Goal: Information Seeking & Learning: Find specific page/section

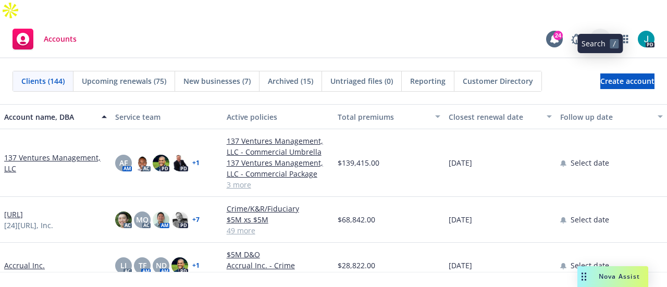
click at [596, 34] on icon at bounding box center [599, 38] width 9 height 9
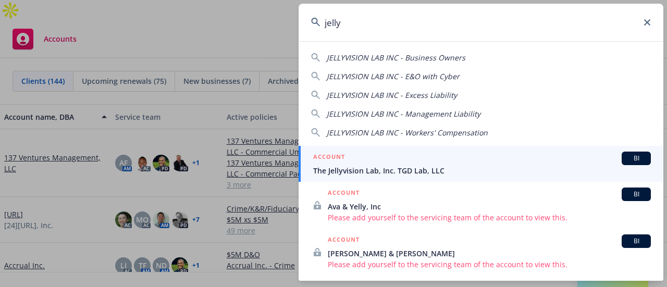
type input "jelly"
click at [355, 168] on span "The Jellyvision Lab, Inc. TGD Lab, LLC" at bounding box center [481, 170] width 337 height 11
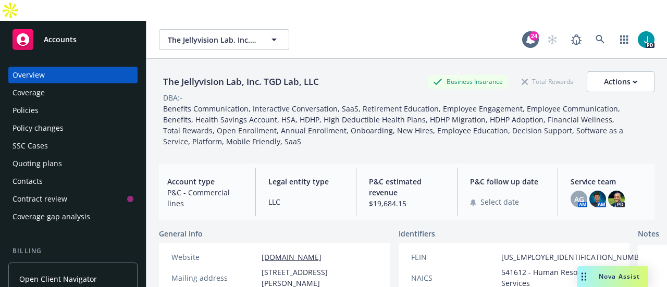
click at [38, 84] on div "Coverage" at bounding box center [28, 92] width 32 height 17
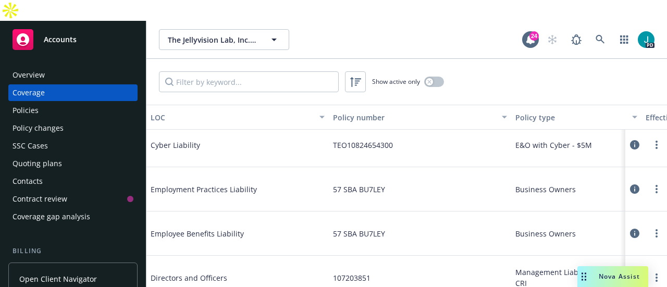
scroll to position [104, 0]
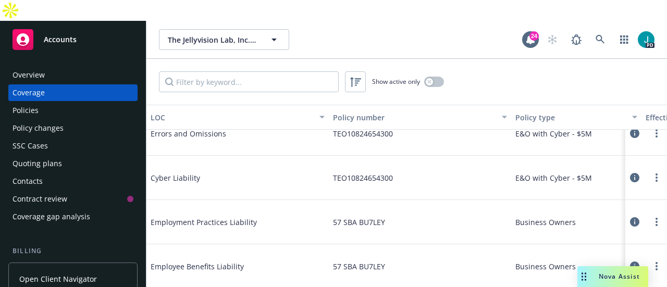
click at [629, 167] on button at bounding box center [634, 177] width 10 height 21
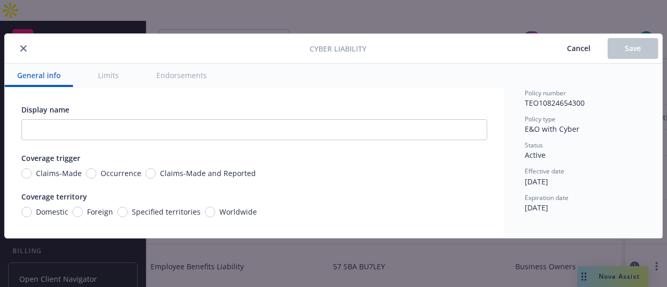
click at [21, 52] on button "close" at bounding box center [23, 48] width 12 height 12
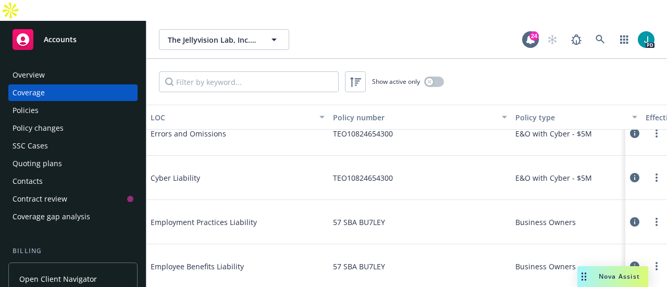
click at [43, 98] on div "Overview Coverage Policies Policy changes SSC Cases Quoting plans Contacts Cont…" at bounding box center [72, 146] width 129 height 158
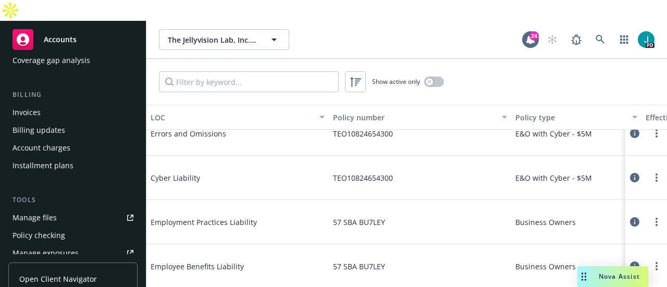
click at [52, 227] on div "Policy checking" at bounding box center [38, 235] width 53 height 17
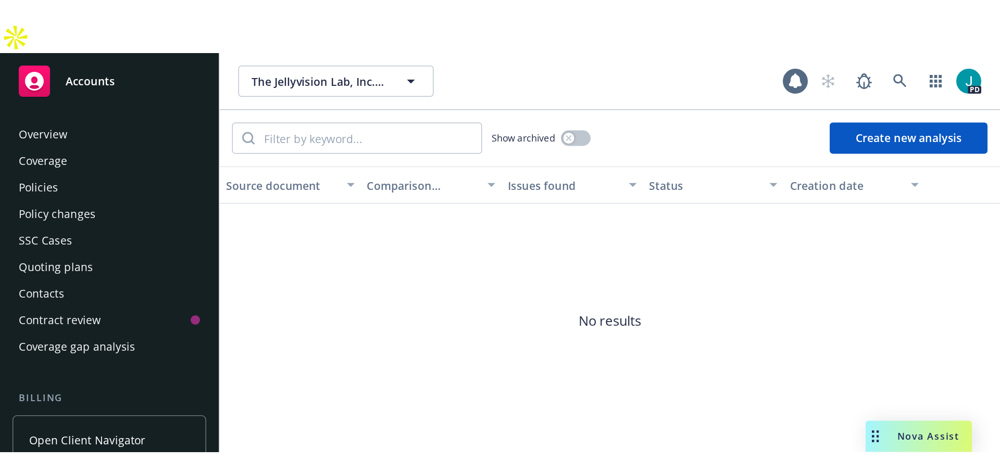
scroll to position [210, 0]
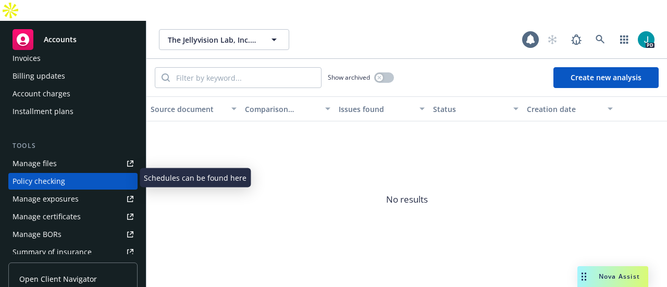
click at [55, 155] on link "Manage files" at bounding box center [72, 163] width 129 height 17
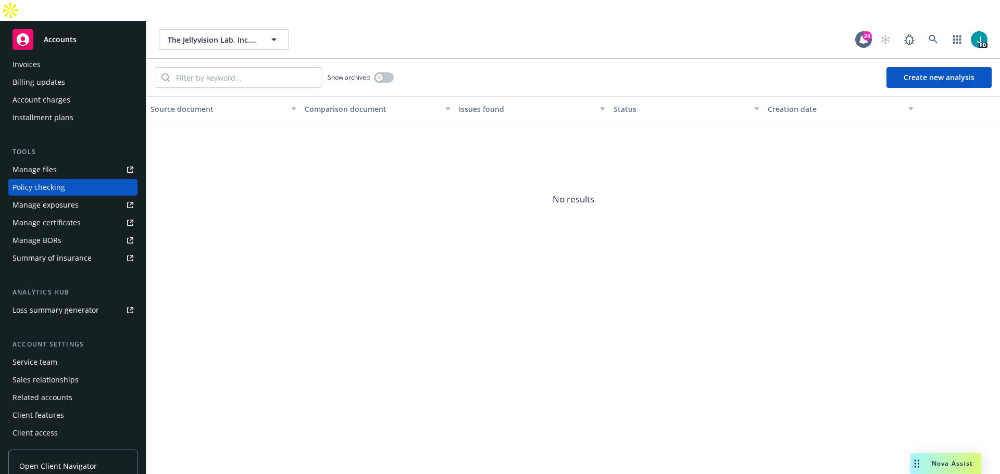
scroll to position [204, 0]
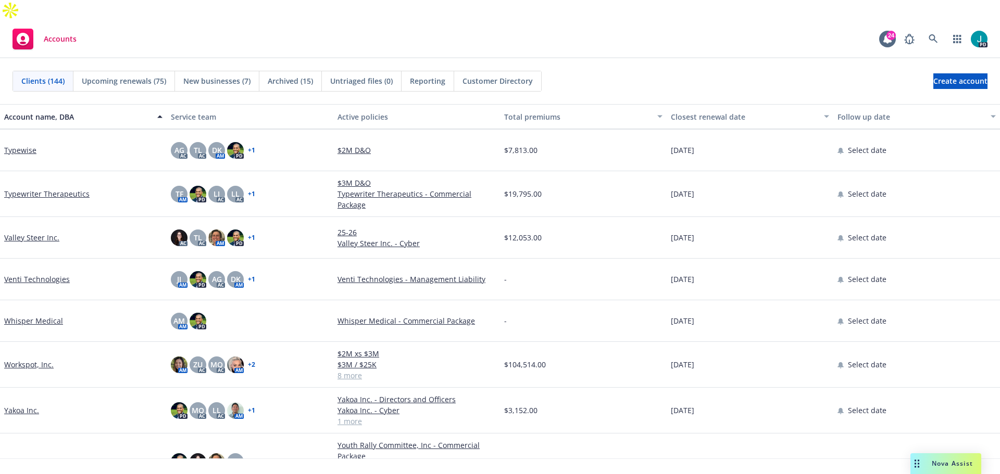
scroll to position [5701, 0]
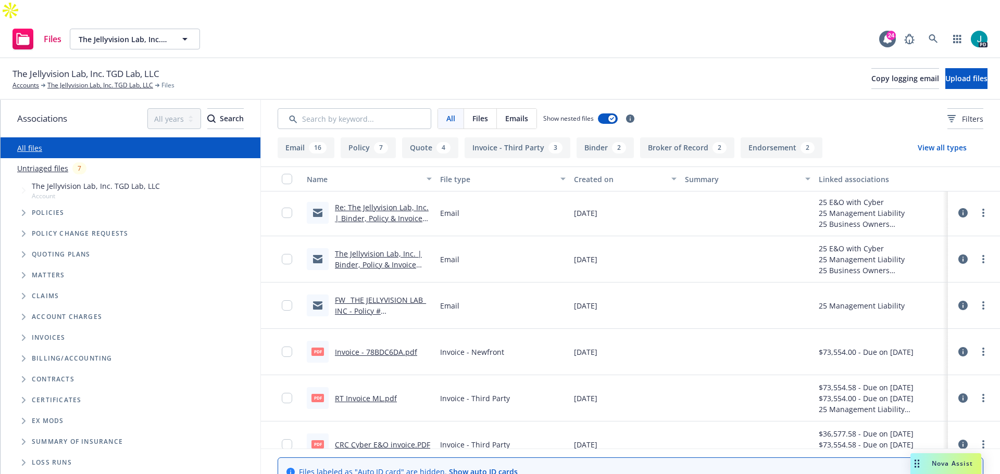
scroll to position [260, 0]
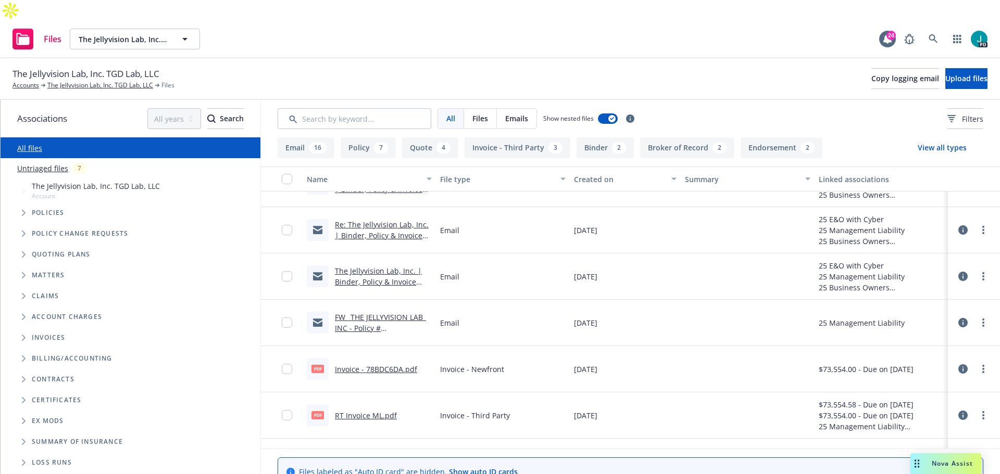
click at [666, 272] on icon at bounding box center [962, 276] width 9 height 9
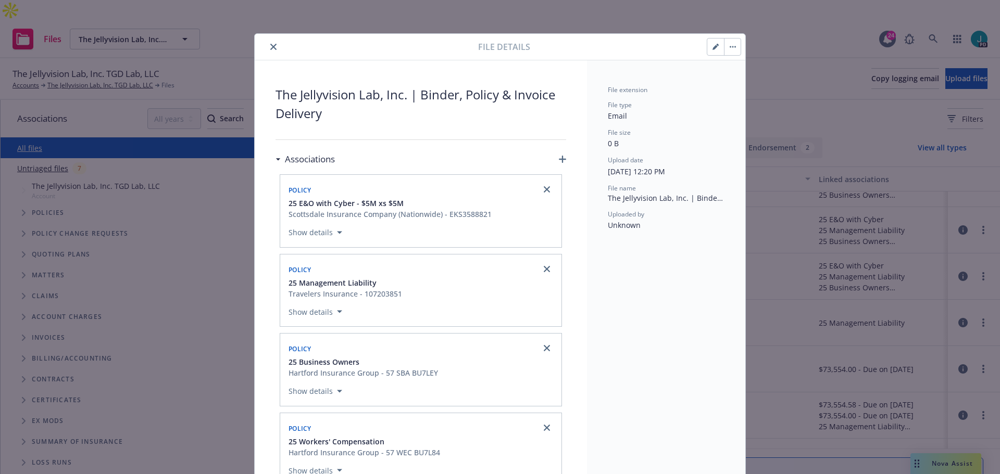
click at [275, 44] on button "close" at bounding box center [273, 47] width 12 height 12
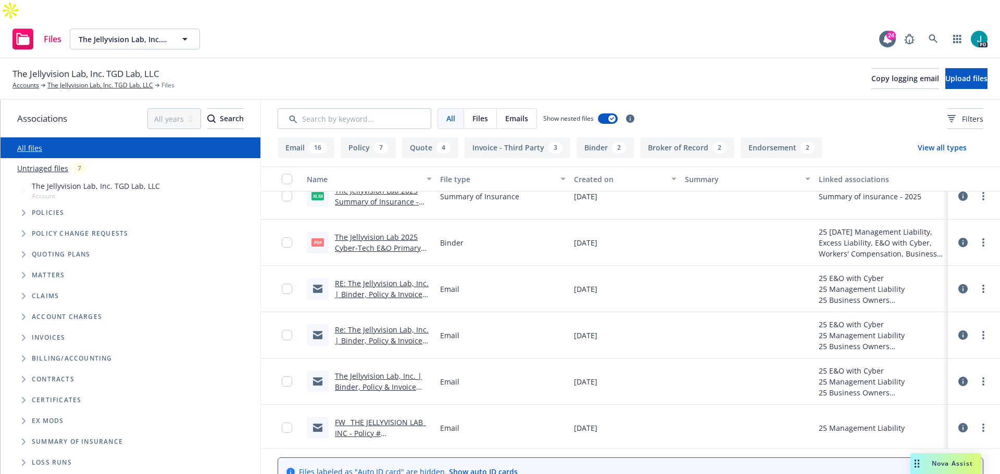
scroll to position [104, 0]
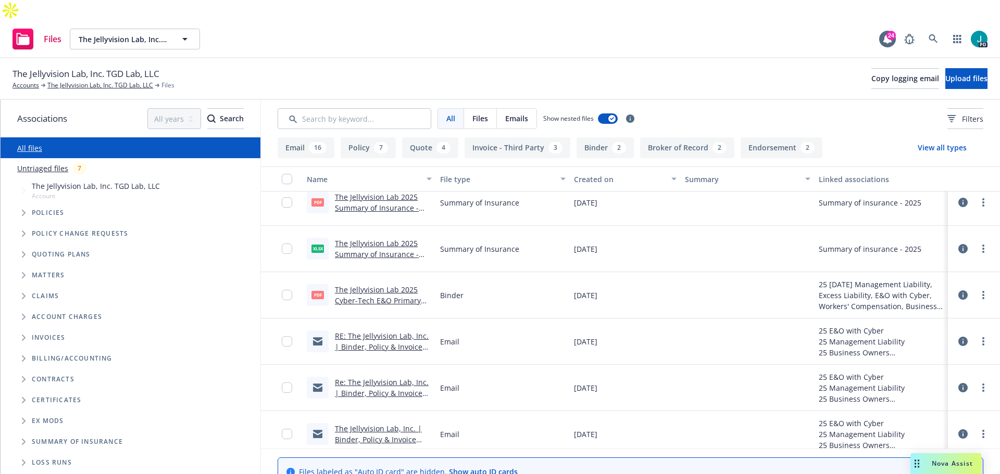
click at [666, 244] on icon at bounding box center [962, 248] width 9 height 9
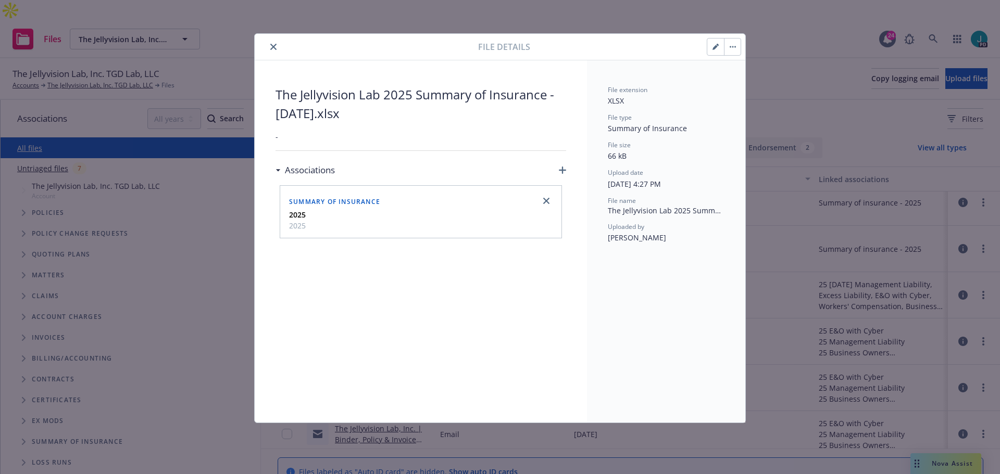
click at [276, 48] on icon "close" at bounding box center [273, 47] width 6 height 6
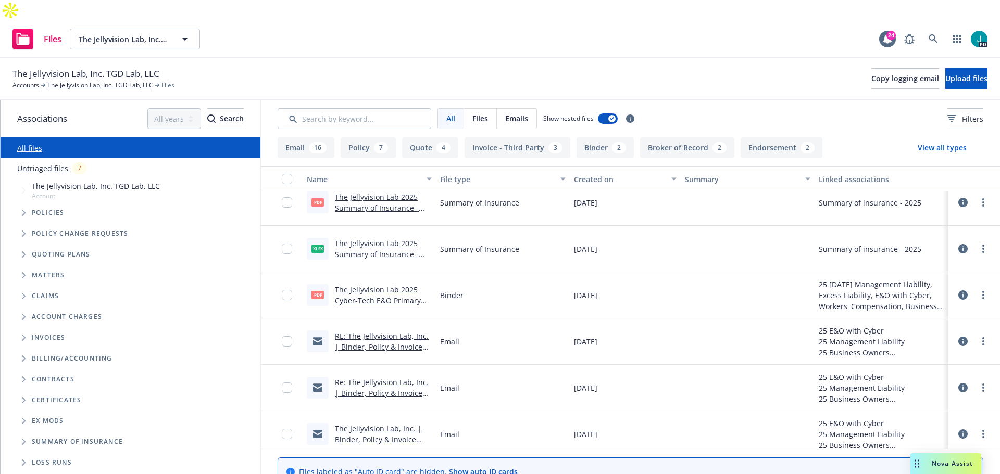
click at [666, 286] on icon at bounding box center [962, 295] width 9 height 9
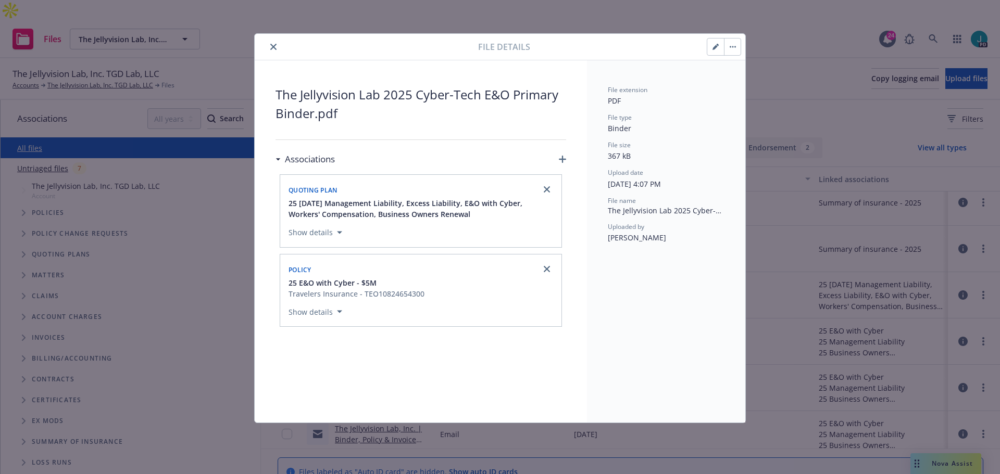
click at [273, 49] on icon "close" at bounding box center [273, 47] width 6 height 6
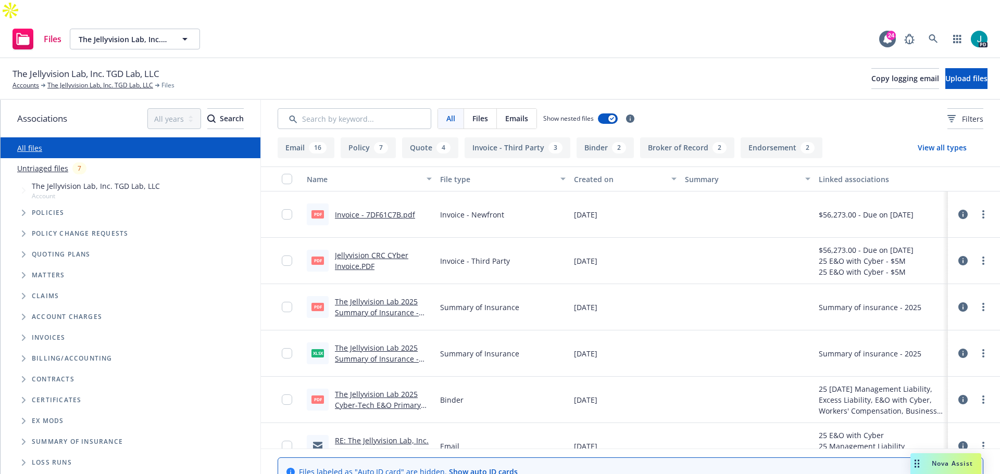
click at [666, 256] on icon at bounding box center [962, 260] width 9 height 9
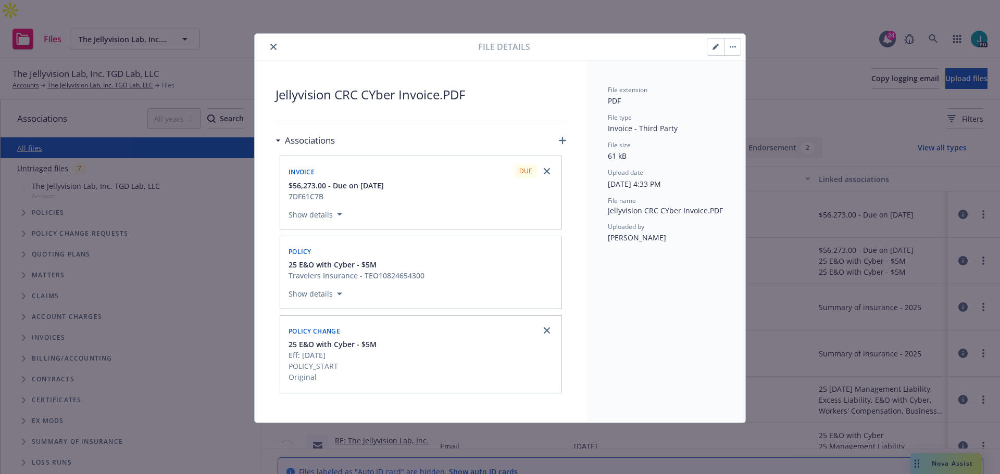
click at [268, 46] on button "close" at bounding box center [273, 47] width 12 height 12
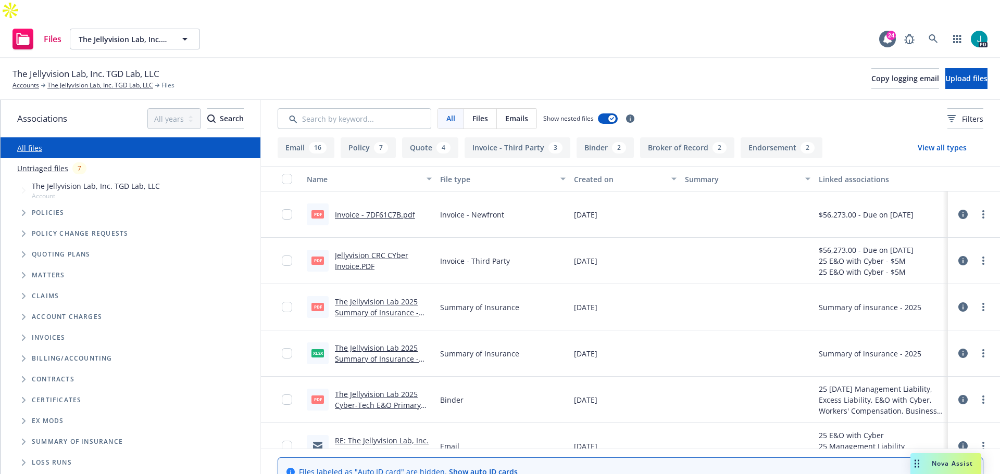
click at [666, 210] on icon at bounding box center [962, 214] width 9 height 9
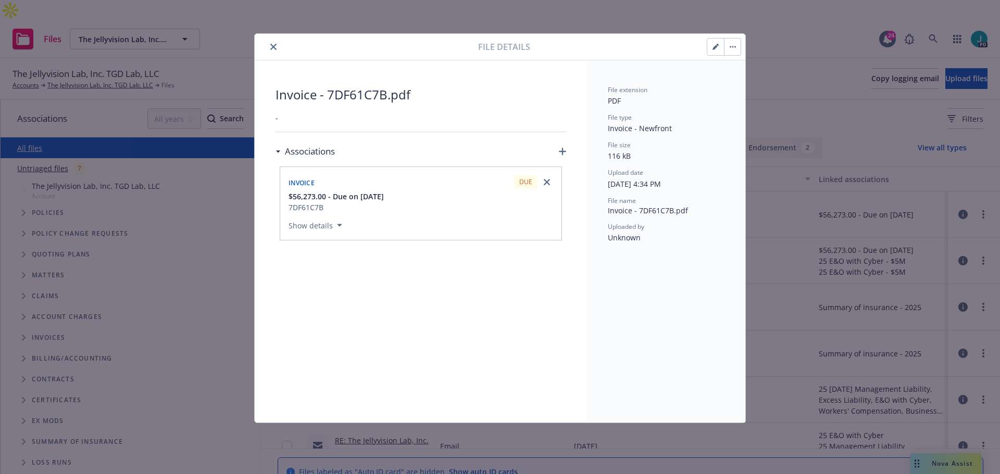
click at [338, 226] on icon "button" at bounding box center [339, 225] width 5 height 3
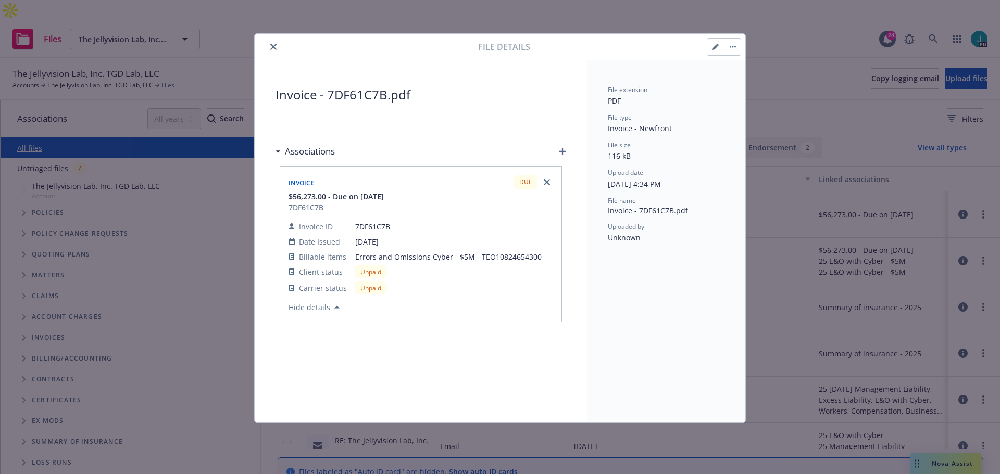
click at [274, 47] on icon "close" at bounding box center [273, 47] width 6 height 6
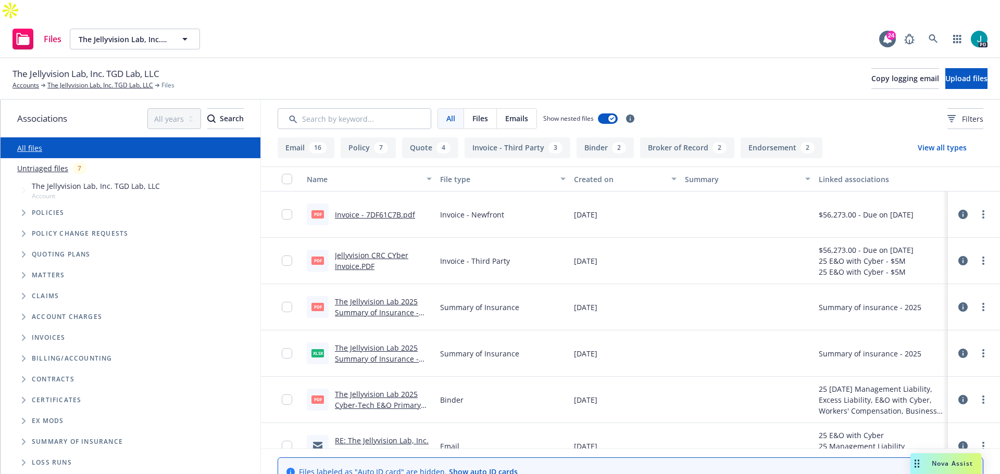
click at [26, 286] on span "Folder Tree Example" at bounding box center [23, 400] width 17 height 17
click at [32, 286] on icon "Folder Tree Example" at bounding box center [32, 419] width 4 height 6
click at [31, 286] on span "Folder Tree Example" at bounding box center [31, 459] width 17 height 17
click at [383, 142] on div "7" at bounding box center [381, 147] width 14 height 11
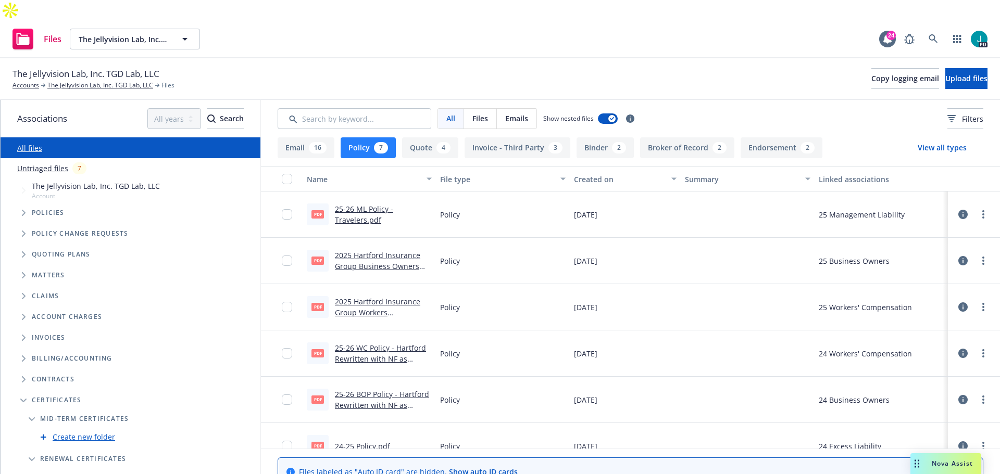
click at [666, 286] on span "Nova Assist" at bounding box center [952, 463] width 41 height 9
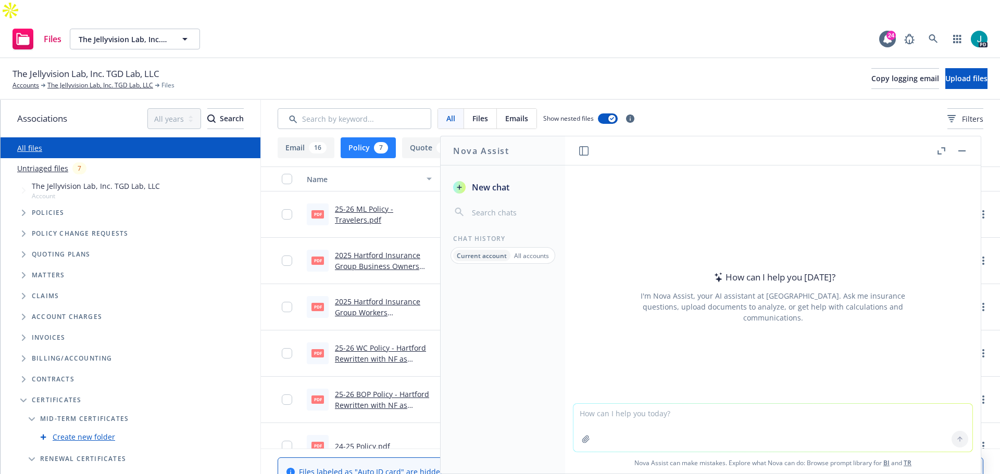
click at [666, 286] on textarea at bounding box center [772, 428] width 399 height 48
paste textarea "Following up here. Can you provide high level guidance that we can share with t…"
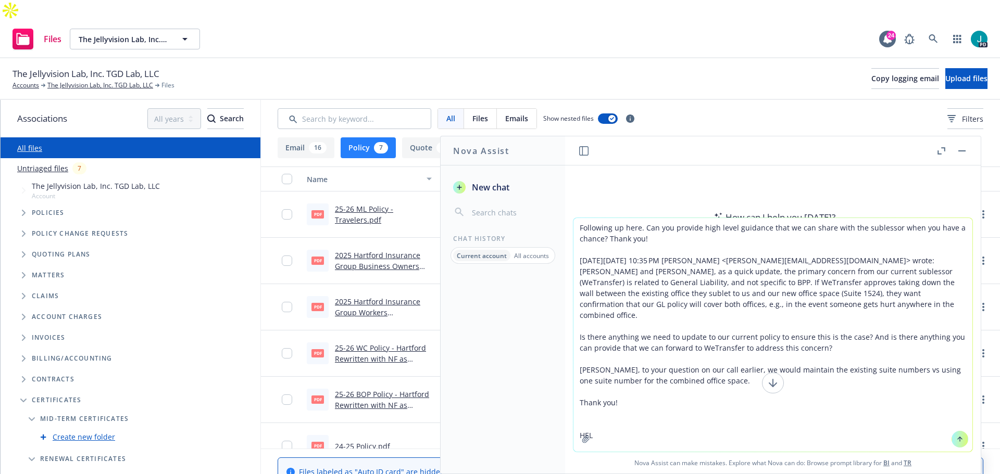
type textarea "Following up here. Can you provide high level guidance that we can share with t…"
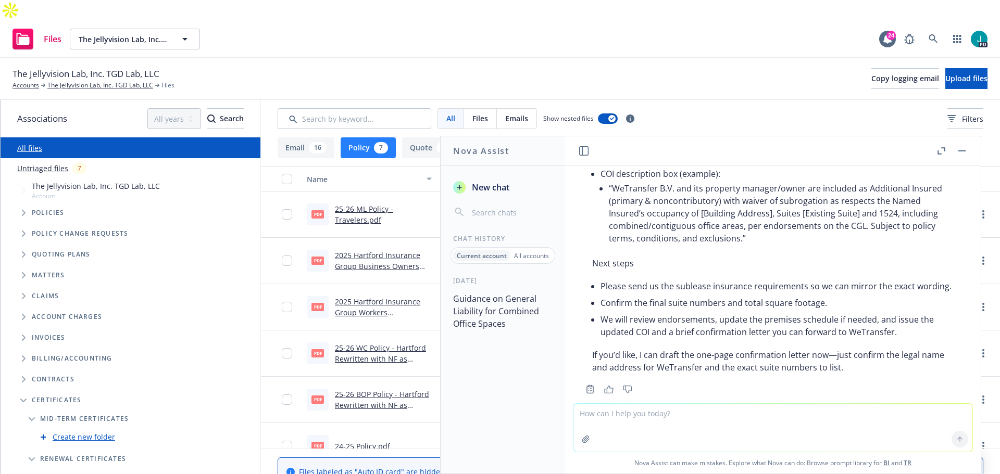
scroll to position [1039, 0]
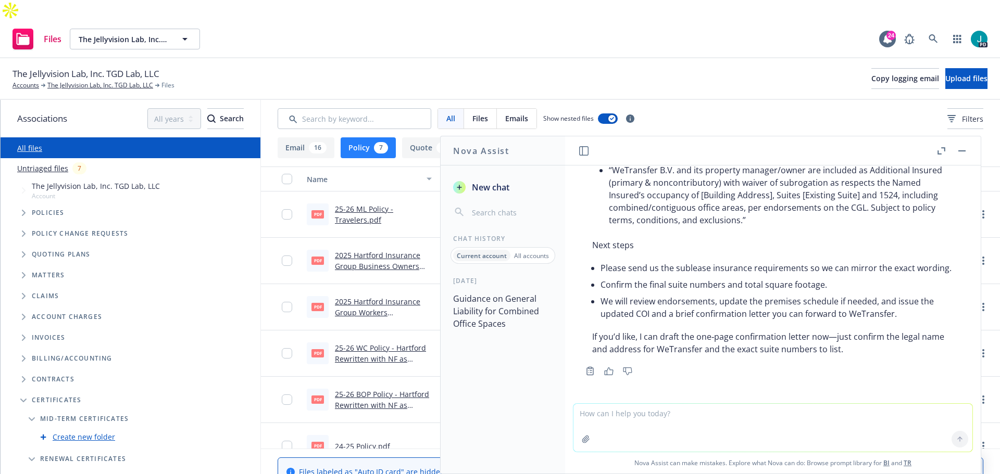
click at [661, 286] on textarea at bounding box center [772, 428] width 399 height 48
type textarea "Write me an email to Joe"
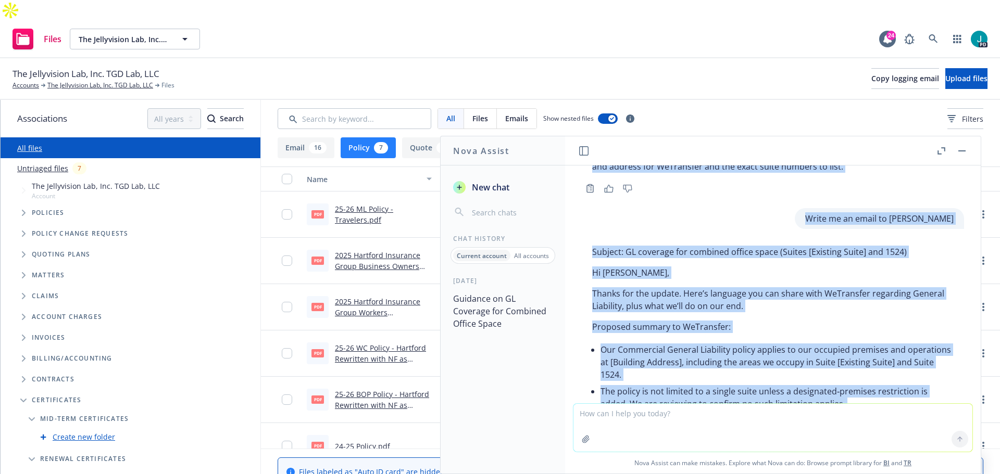
scroll to position [1197, 0]
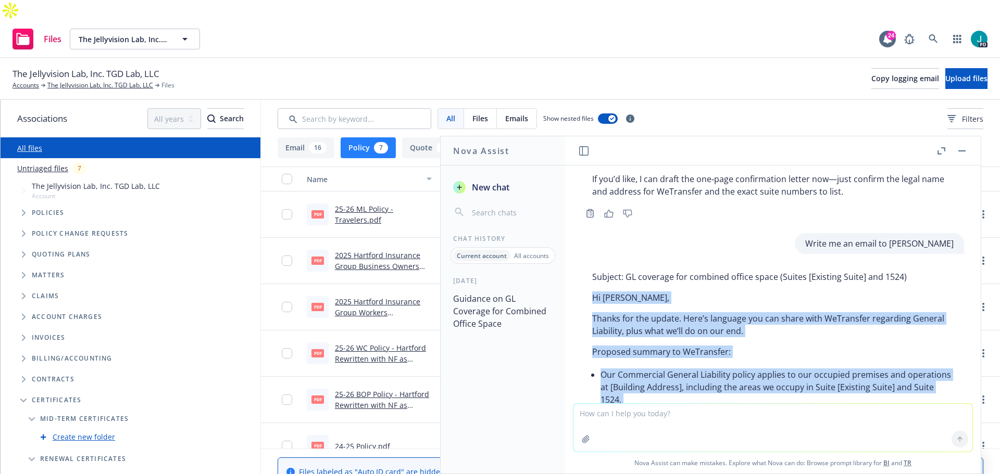
drag, startPoint x: 809, startPoint y: 304, endPoint x: 594, endPoint y: 293, distance: 215.3
copy div "Hi Joe, Thanks for the update. Here’s language you can share with WeTransfer re…"
